Goal: Task Accomplishment & Management: Complete application form

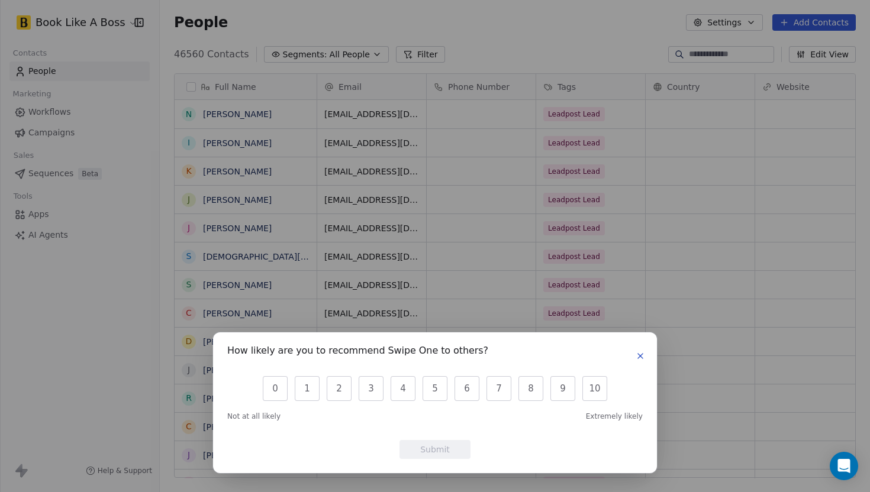
scroll to position [433, 710]
click at [643, 359] on icon "button" at bounding box center [640, 356] width 9 height 9
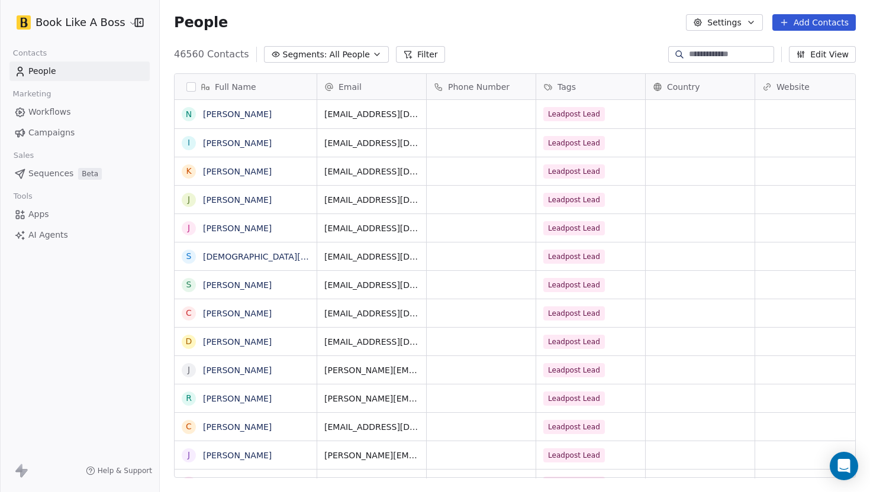
click at [805, 19] on button "Add Contacts" at bounding box center [813, 22] width 83 height 17
click at [779, 73] on div "Import from CSV" at bounding box center [811, 66] width 110 height 19
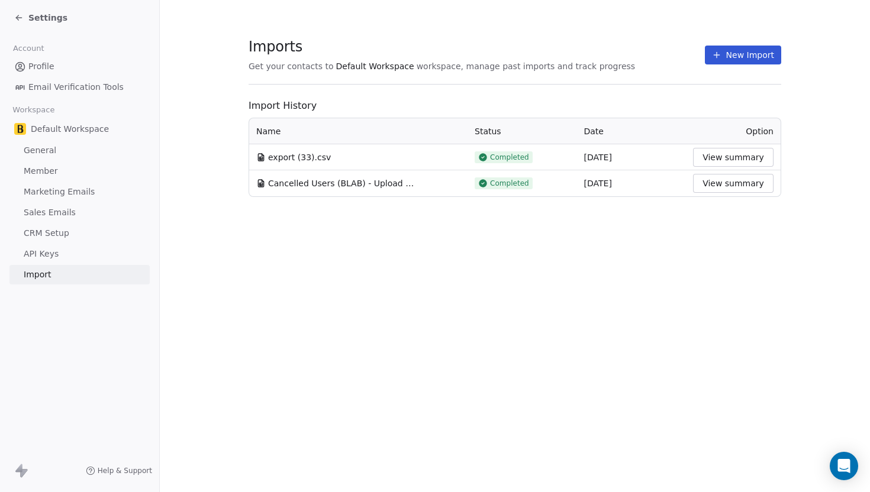
click at [724, 47] on button "New Import" at bounding box center [743, 55] width 76 height 19
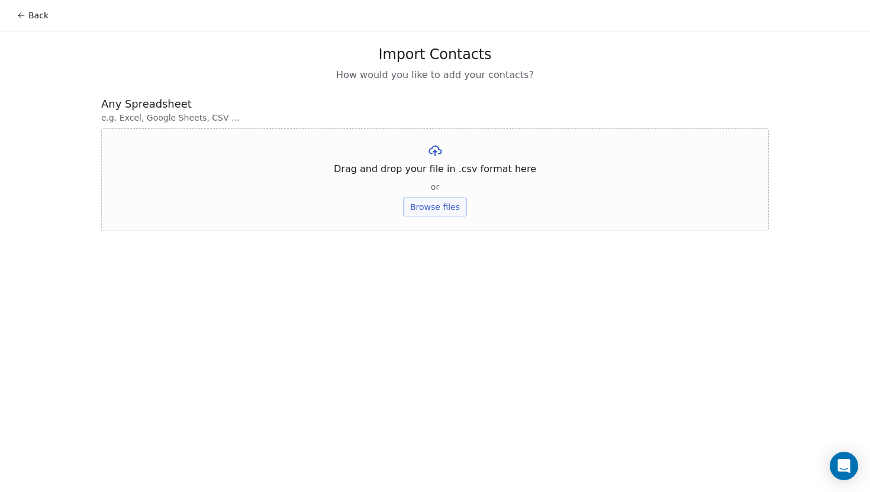
click at [462, 205] on button "Browse files" at bounding box center [435, 207] width 64 height 19
click at [442, 163] on div "export (34).csv Upload" at bounding box center [435, 163] width 100 height 40
click at [441, 170] on button "Upload" at bounding box center [434, 174] width 43 height 19
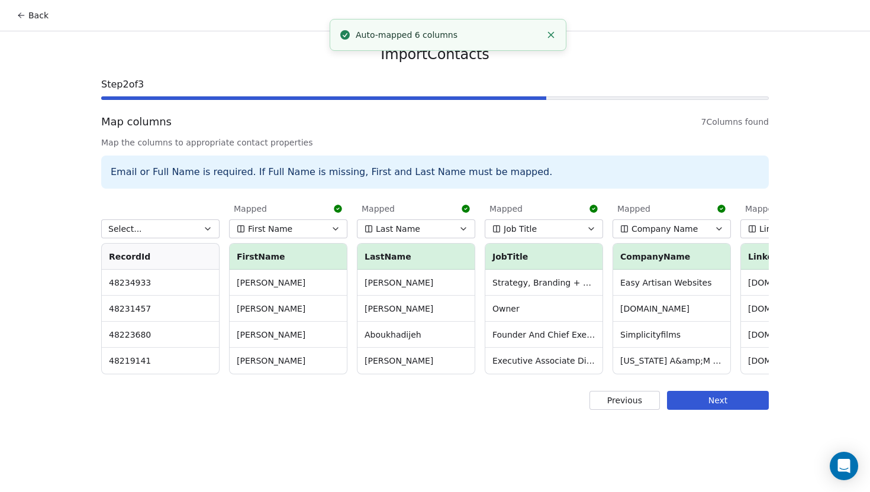
click at [530, 228] on span "Job Title" at bounding box center [520, 229] width 33 height 12
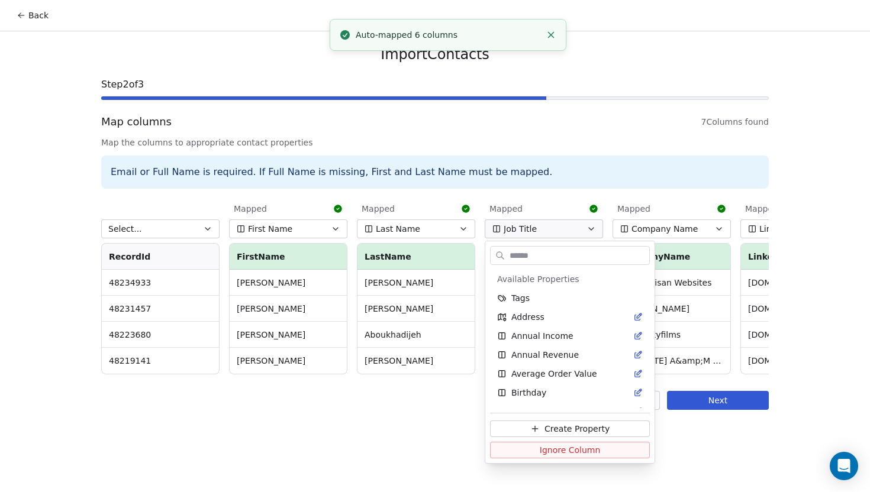
scroll to position [297, 0]
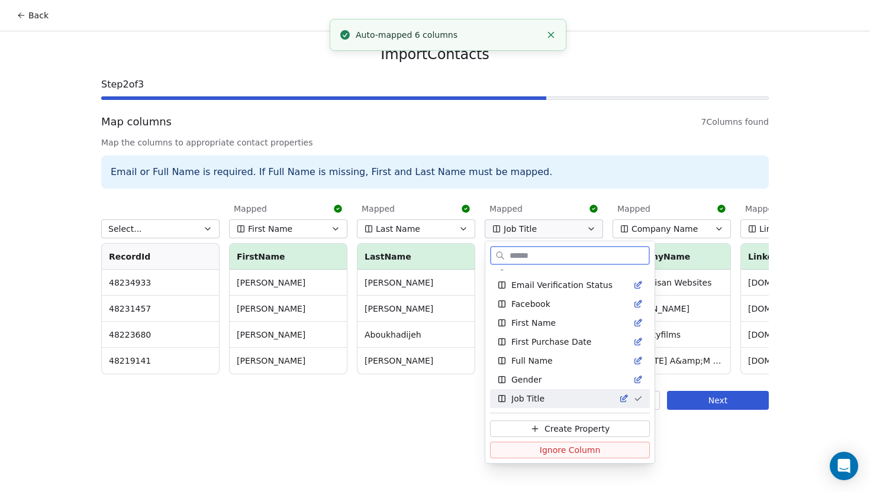
click at [540, 454] on span "Ignore Column" at bounding box center [570, 451] width 61 height 12
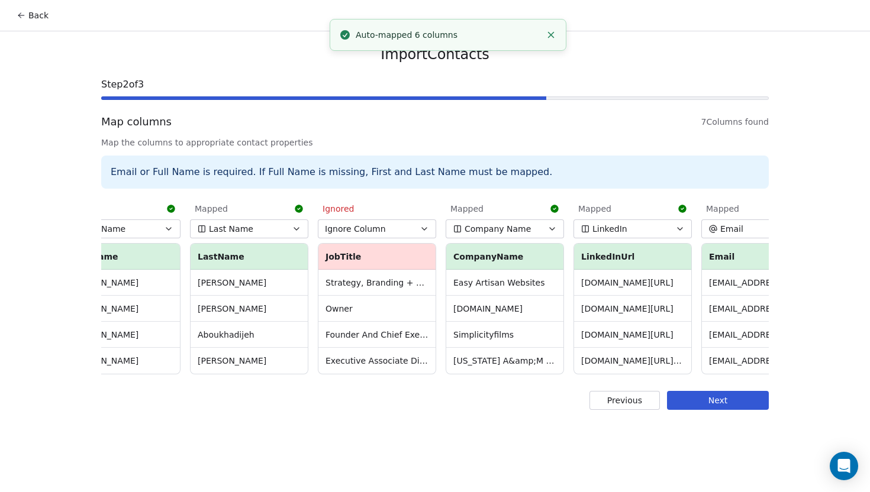
scroll to position [0, 218]
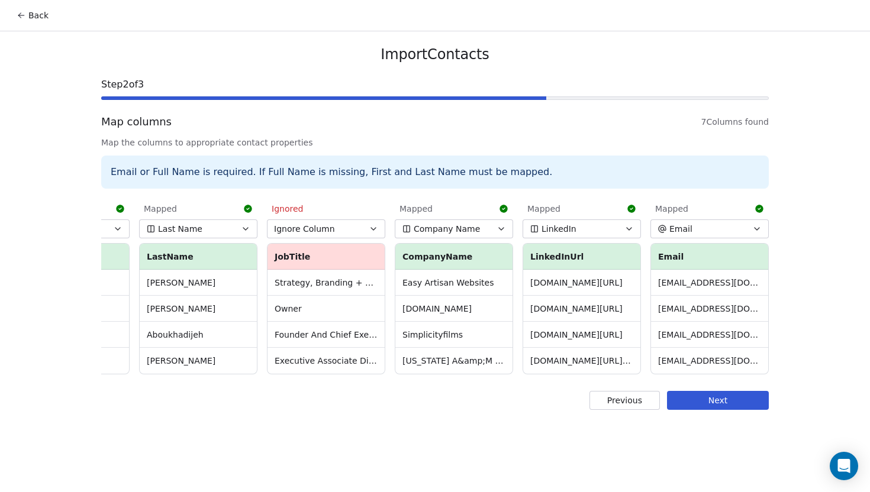
click at [613, 230] on button "LinkedIn" at bounding box center [582, 229] width 118 height 19
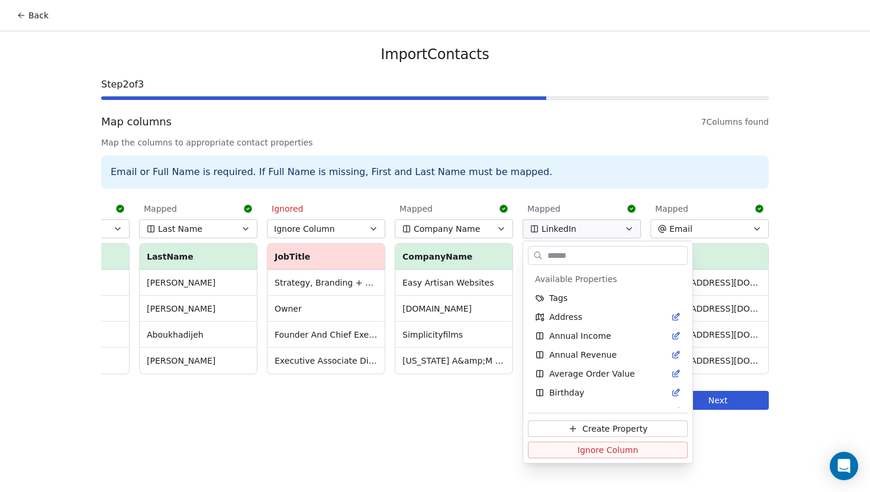
scroll to position [411, 0]
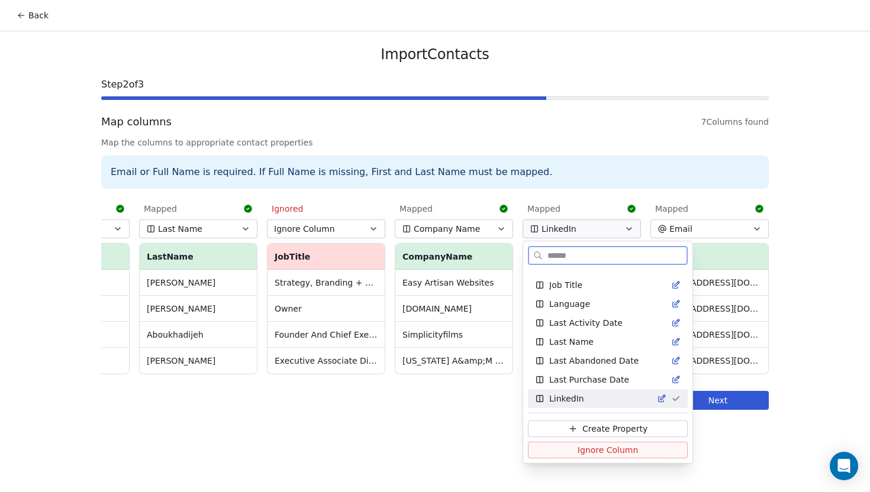
click at [560, 450] on button "Ignore Column" at bounding box center [608, 450] width 160 height 17
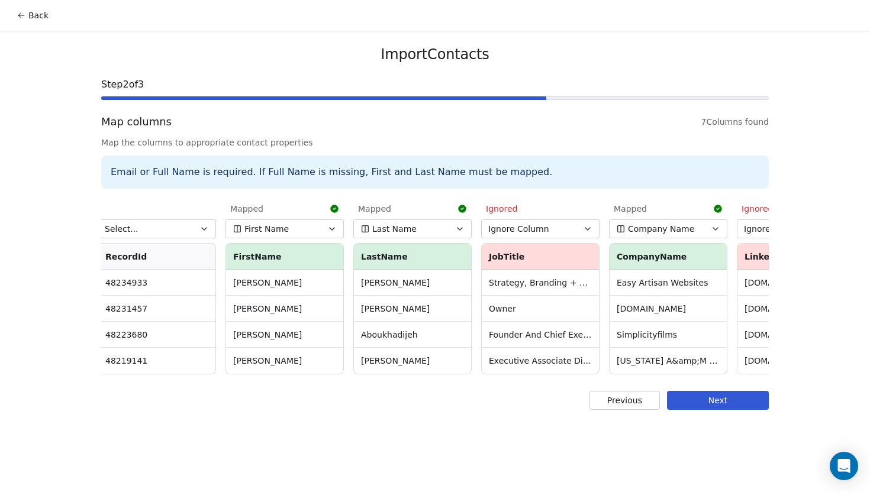
scroll to position [0, 0]
click at [707, 410] on div "Import Contacts Step 2 of 3 Map columns 7 Columns found Map the columns to appr…" at bounding box center [435, 227] width 696 height 393
click at [707, 407] on button "Next" at bounding box center [718, 400] width 102 height 19
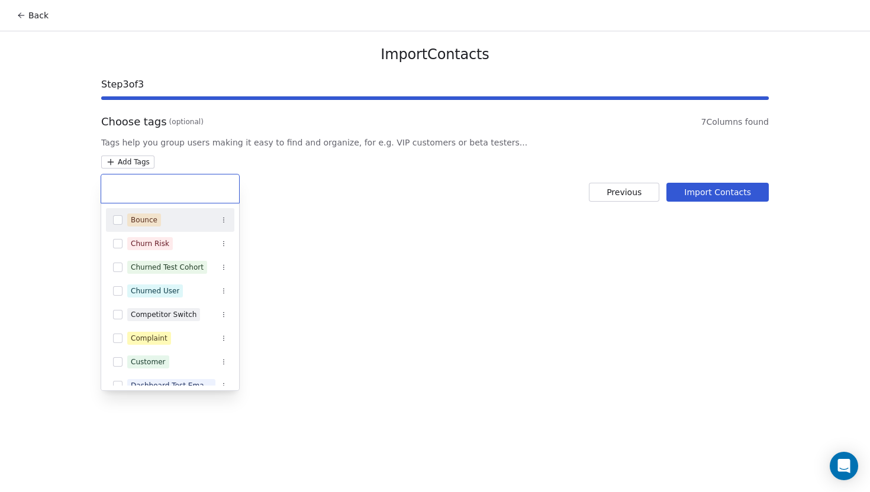
click at [150, 166] on html "Back Import Contacts Step 3 of 3 Choose tags (optional) 7 Columns found Tags he…" at bounding box center [435, 246] width 870 height 492
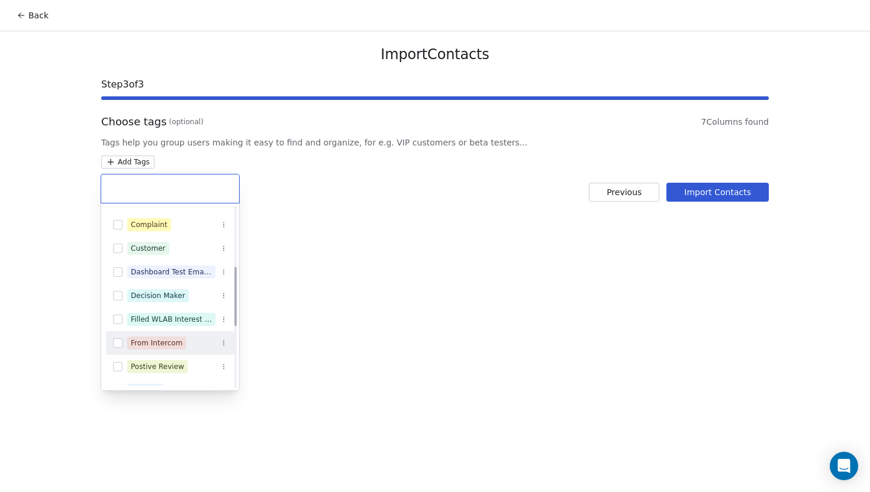
scroll to position [204, 0]
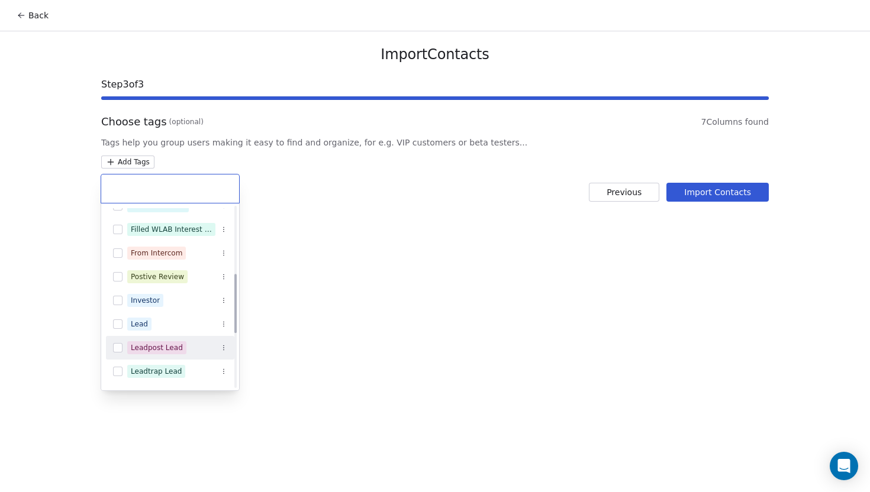
click at [178, 342] on span "Leadpost Lead" at bounding box center [156, 348] width 59 height 13
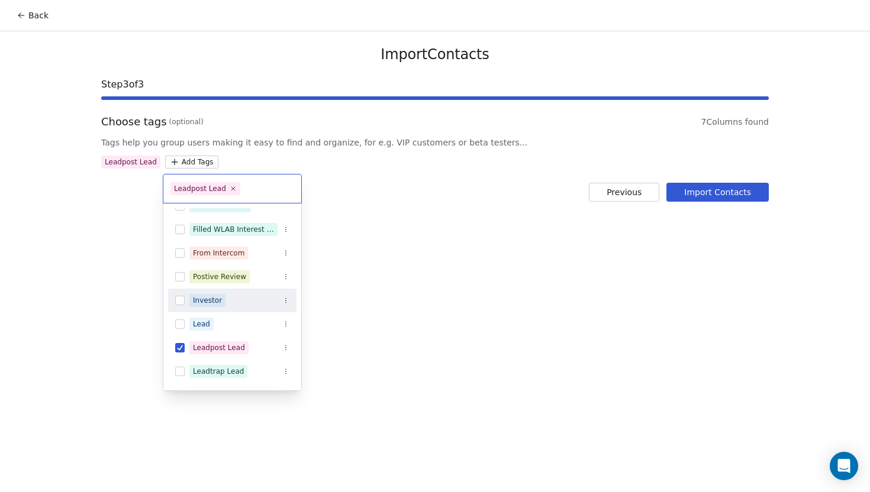
click at [460, 204] on html "Back Import Contacts Step 3 of 3 Choose tags (optional) 7 Columns found Tags he…" at bounding box center [435, 246] width 870 height 492
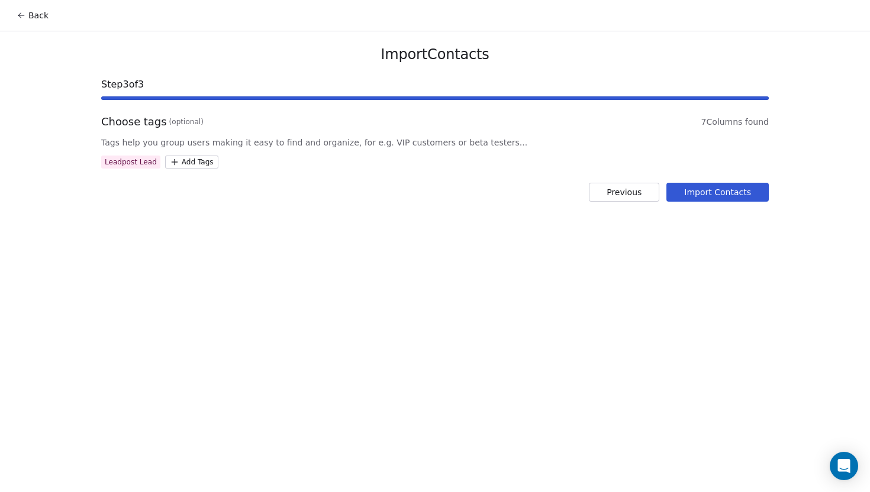
click at [695, 199] on button "Import Contacts" at bounding box center [717, 192] width 102 height 19
